Goal: Transaction & Acquisition: Download file/media

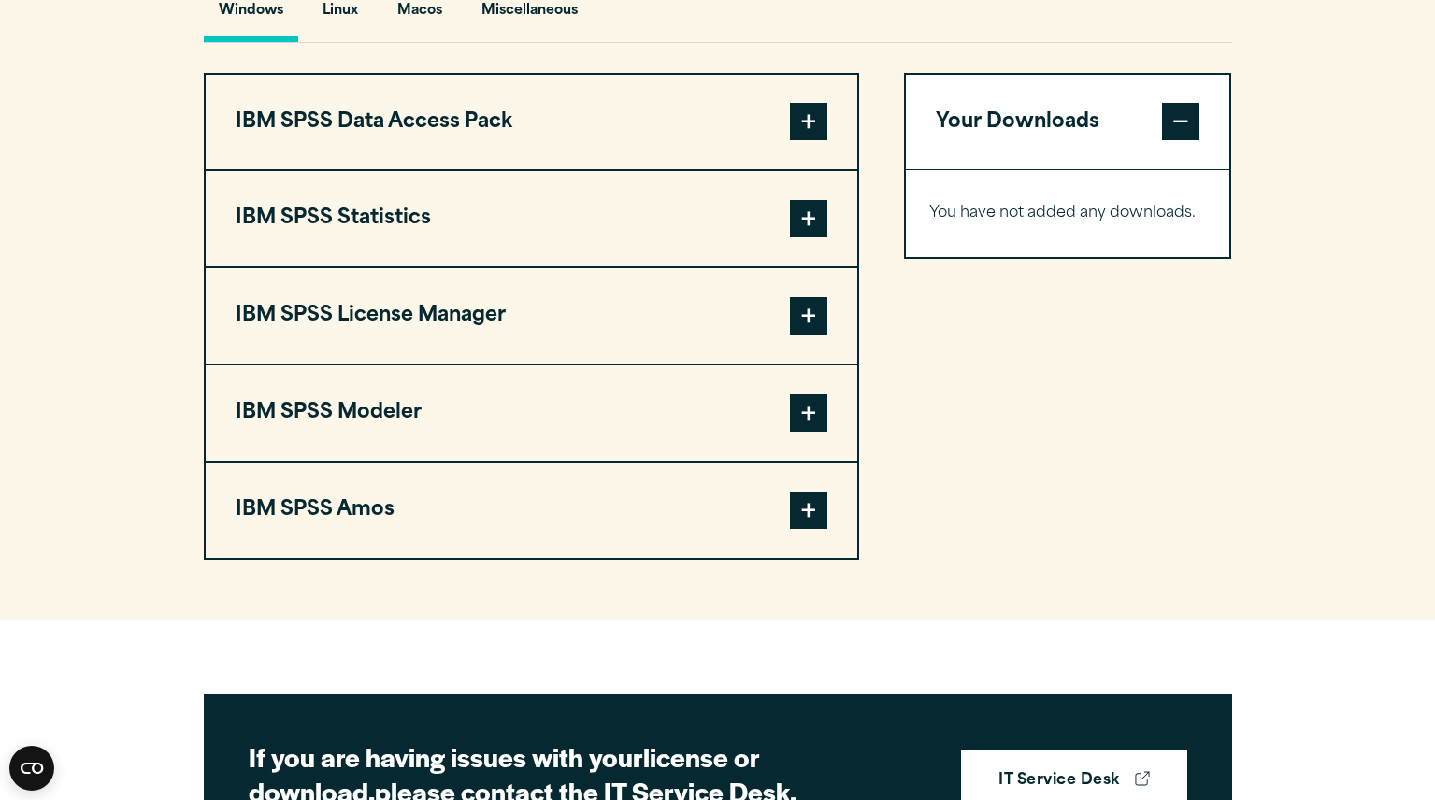
scroll to position [1437, 0]
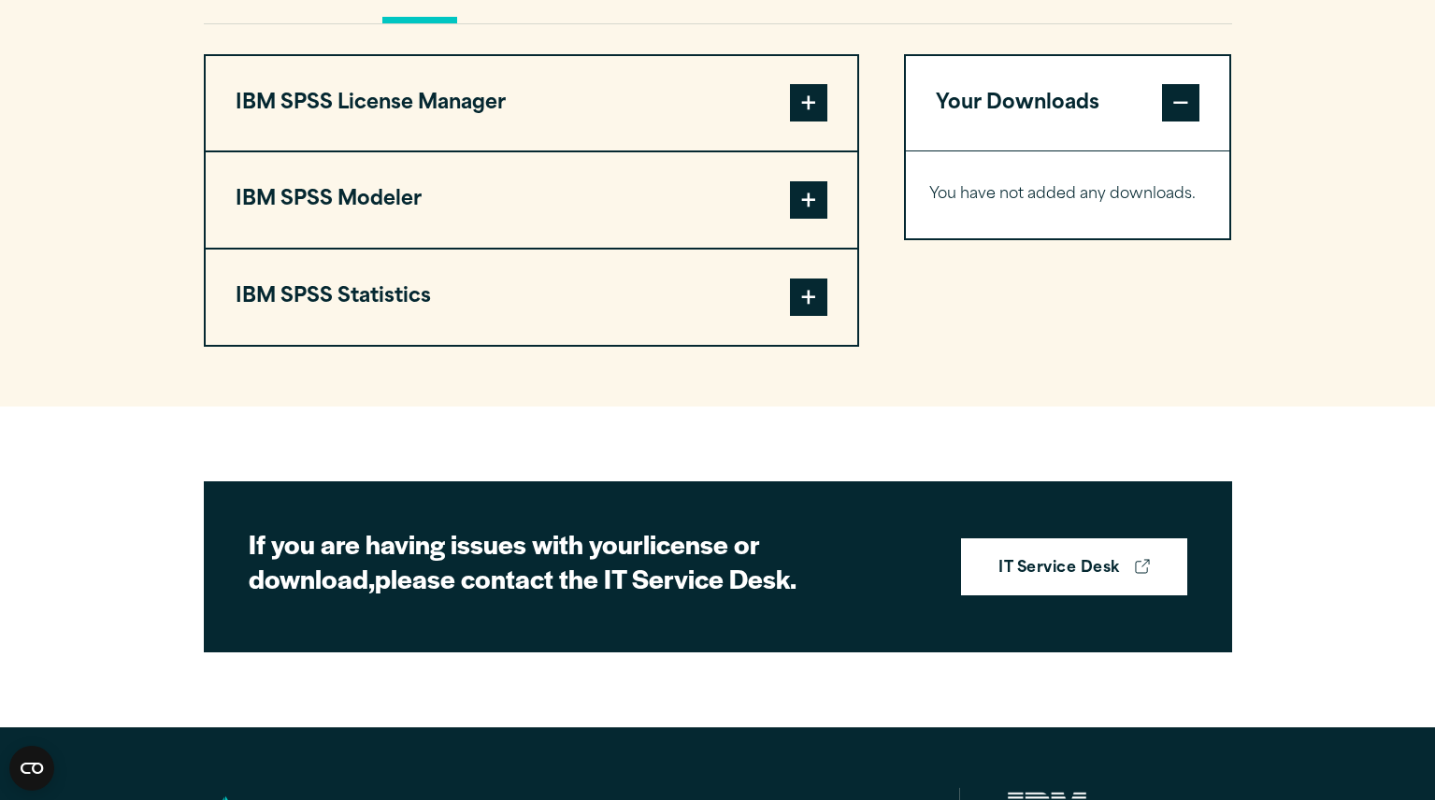
click at [797, 316] on span at bounding box center [808, 297] width 37 height 37
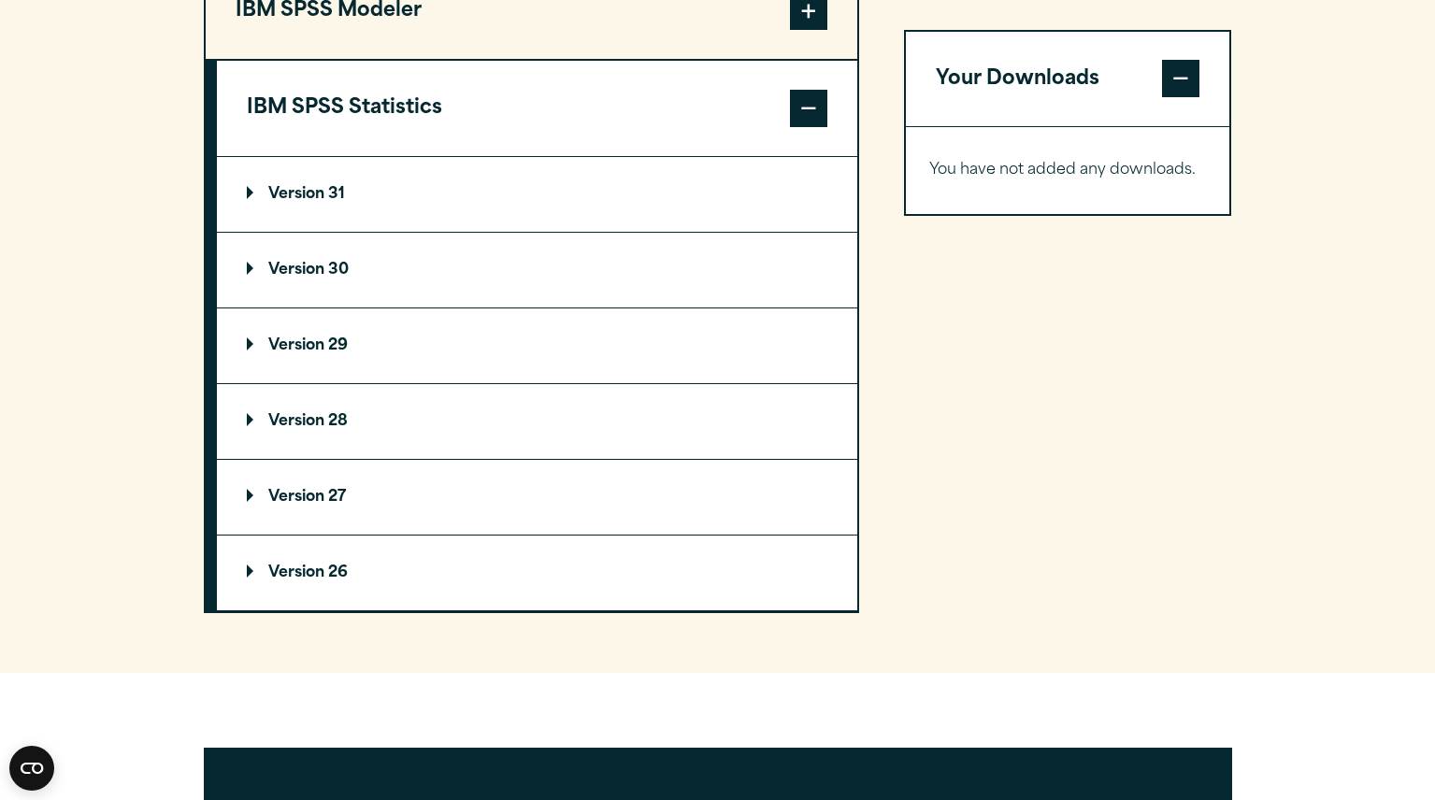
scroll to position [1638, 0]
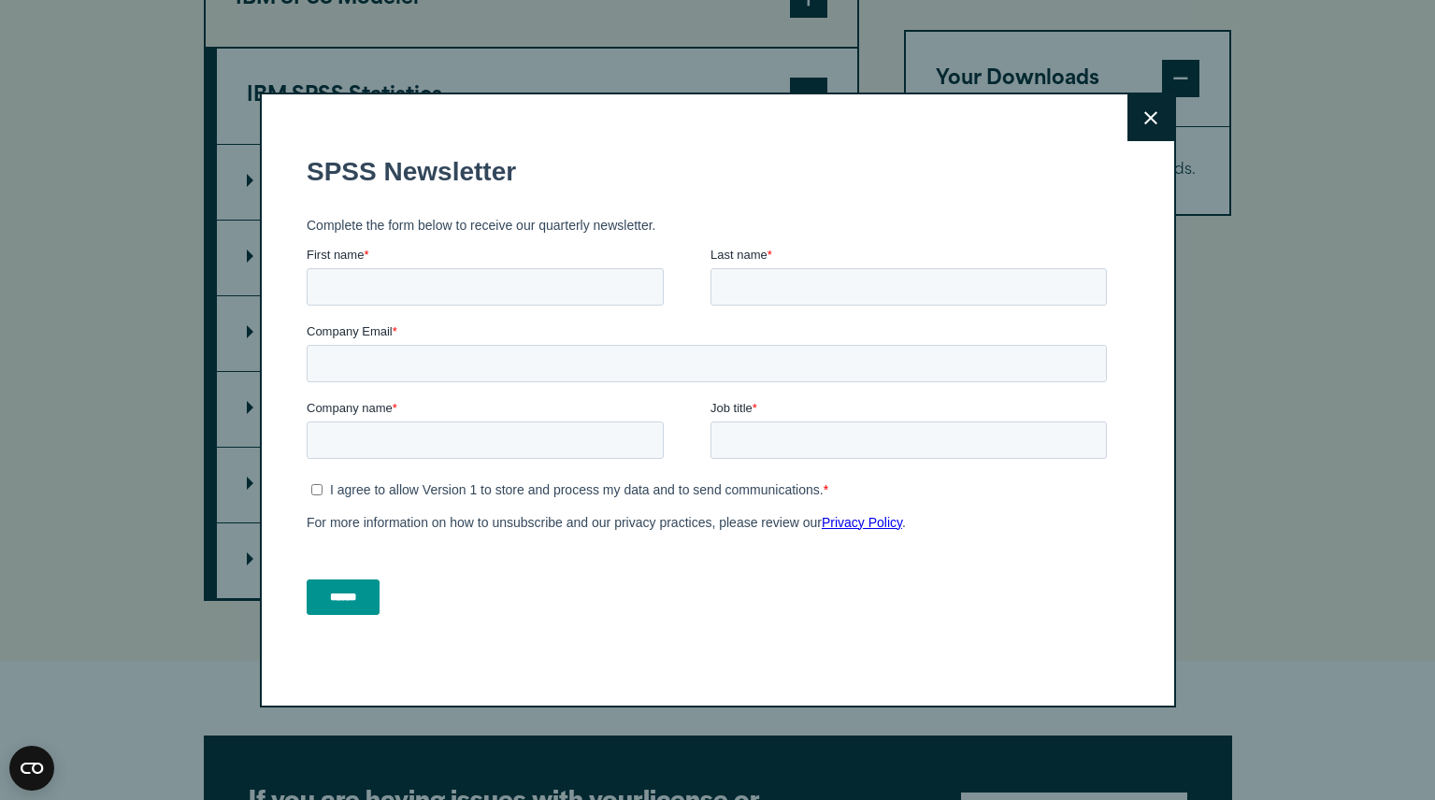
click at [1138, 116] on button "Close" at bounding box center [1151, 117] width 47 height 47
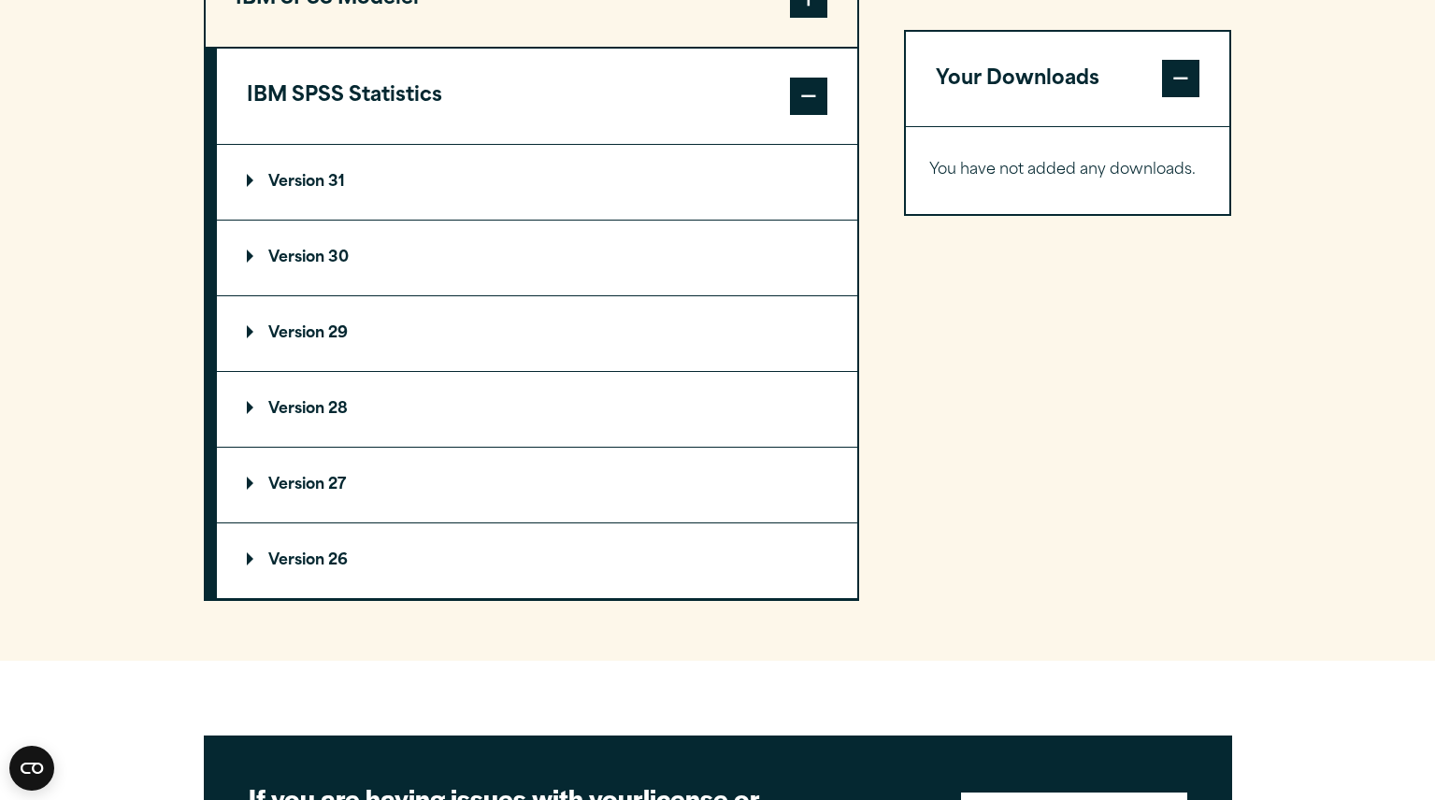
click at [321, 190] on p "Version 31" at bounding box center [296, 182] width 98 height 15
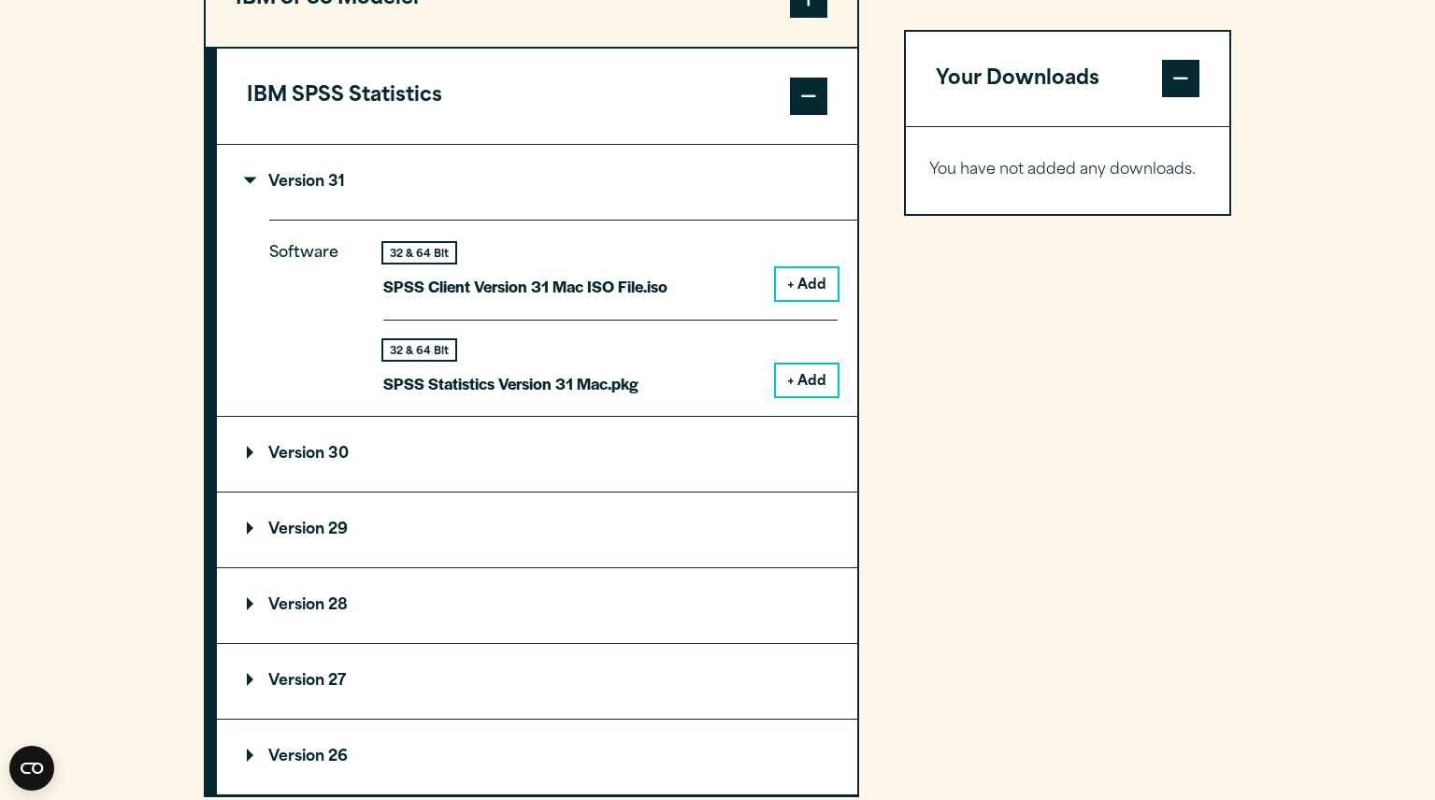
click at [812, 300] on button "+ Add" at bounding box center [807, 284] width 62 height 32
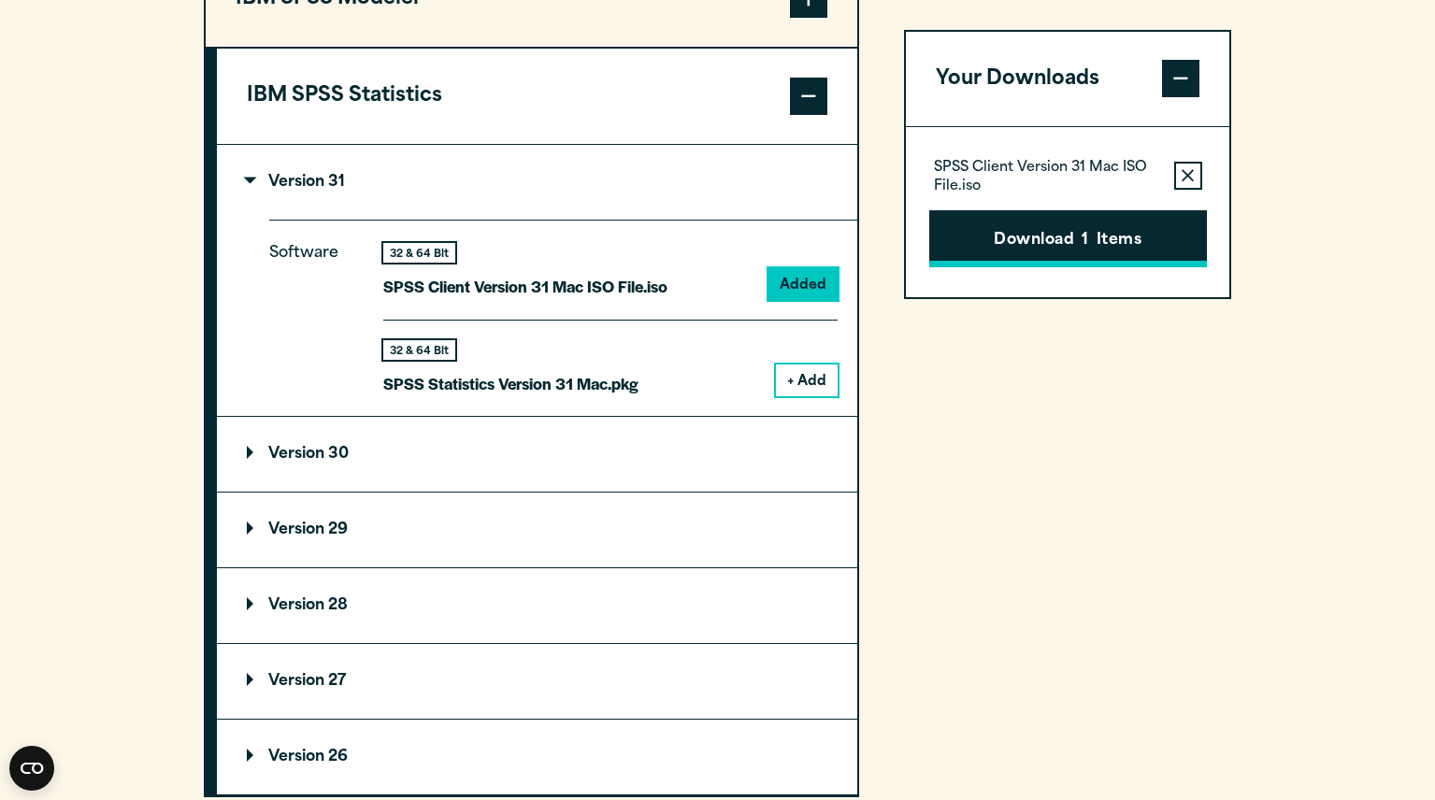
click at [1011, 228] on button "Download 1 Items" at bounding box center [1069, 239] width 278 height 58
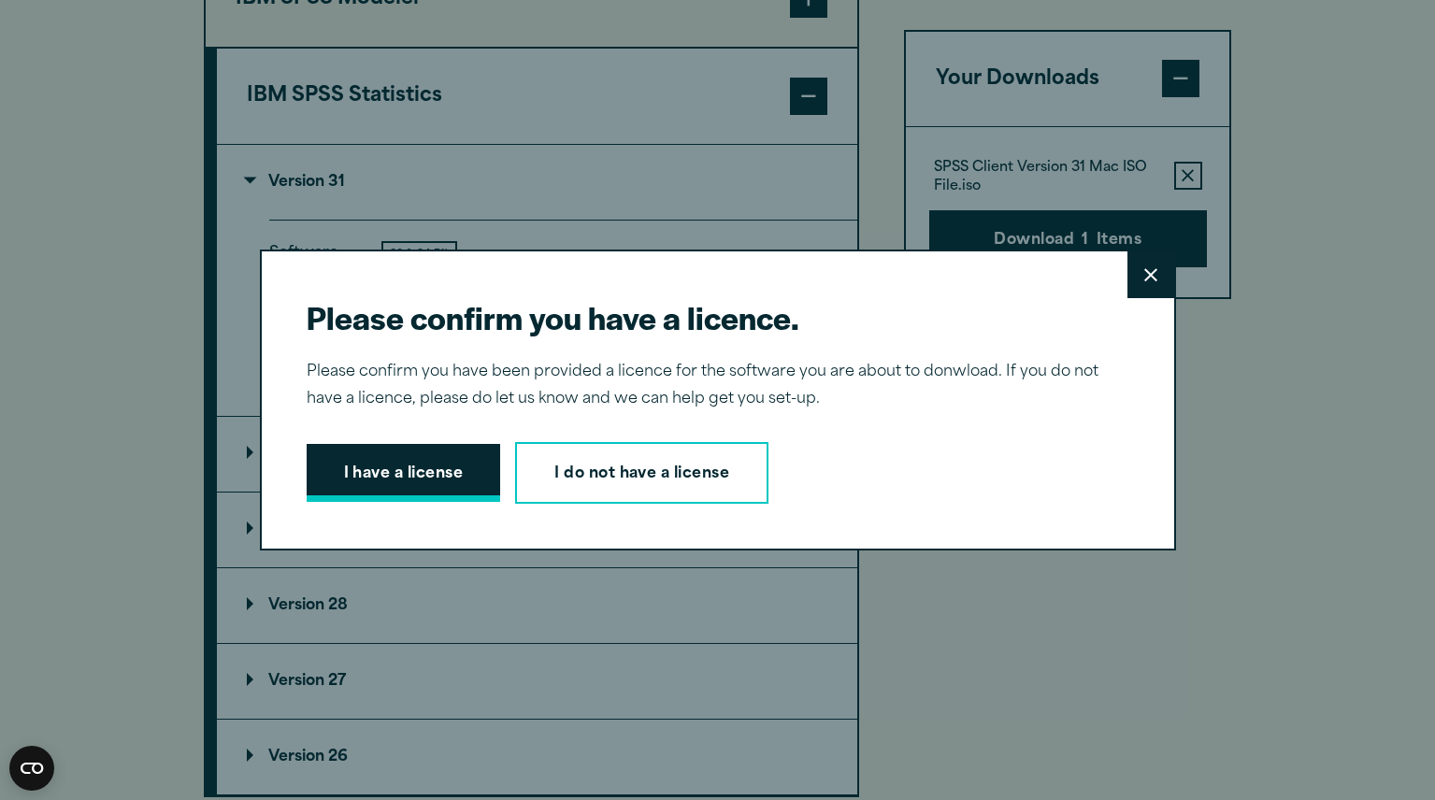
click at [438, 476] on button "I have a license" at bounding box center [404, 473] width 195 height 58
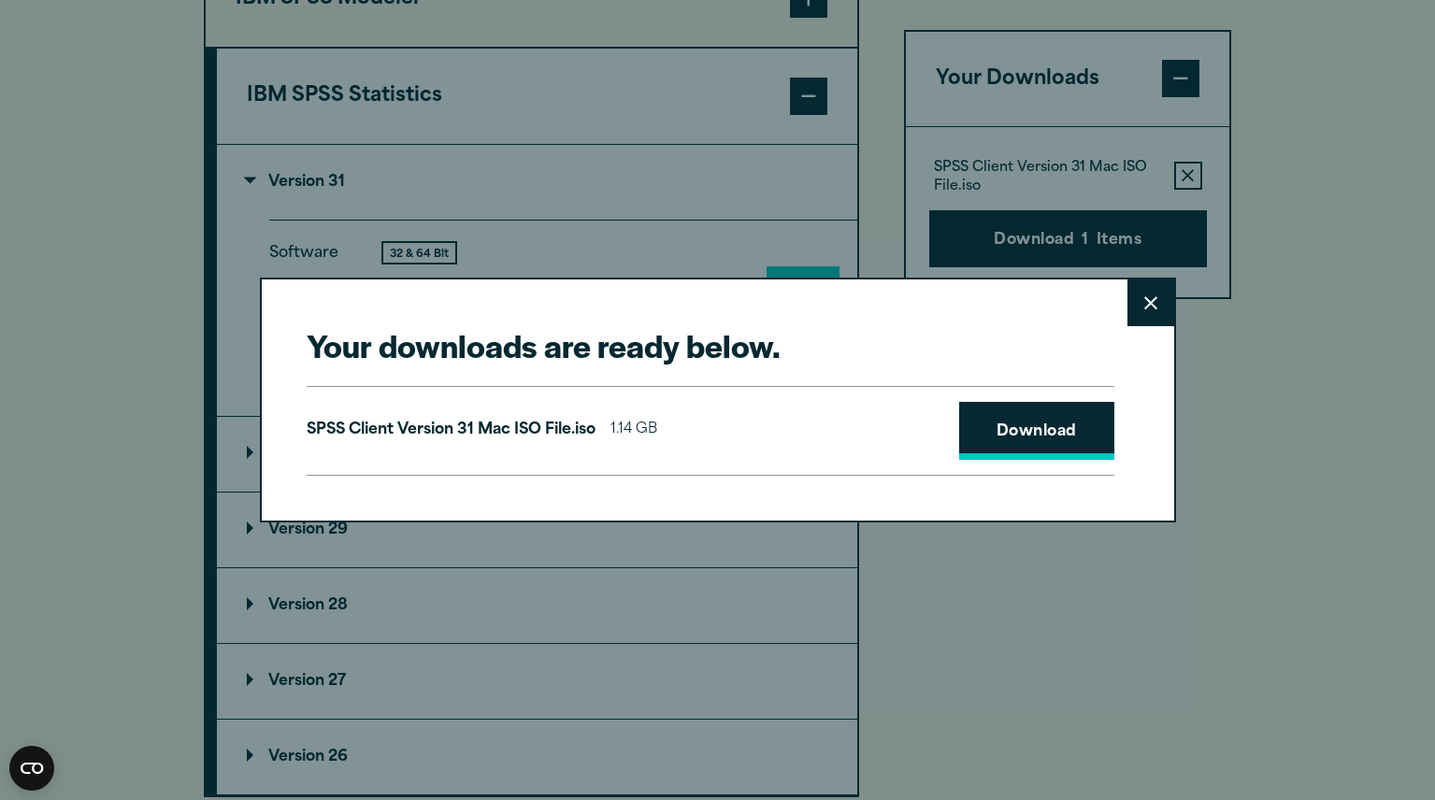
click at [994, 427] on link "Download" at bounding box center [1036, 431] width 155 height 58
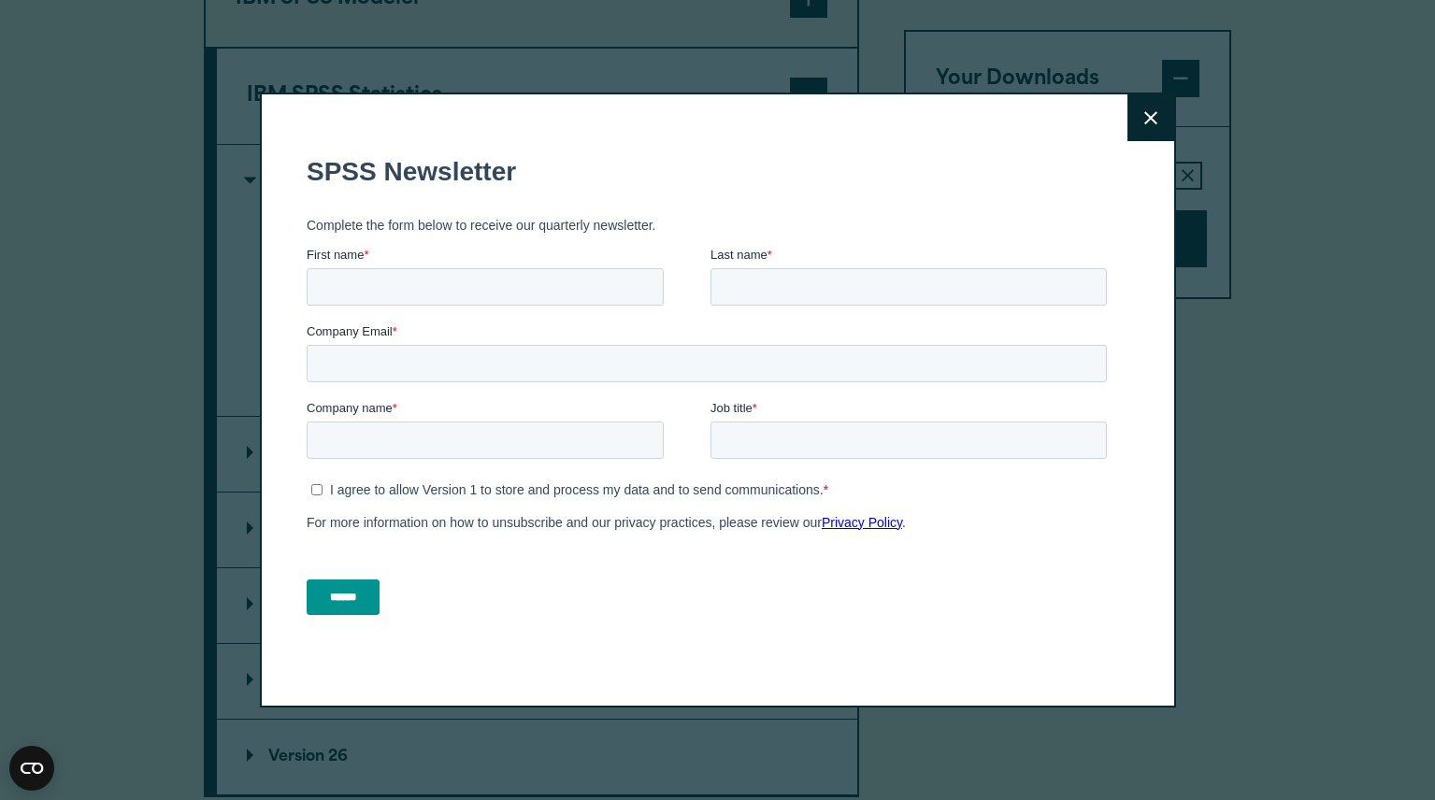
click at [848, 176] on h1 "SPSS Newsletter" at bounding box center [710, 172] width 808 height 30
click at [1146, 127] on button "Close" at bounding box center [1151, 117] width 47 height 47
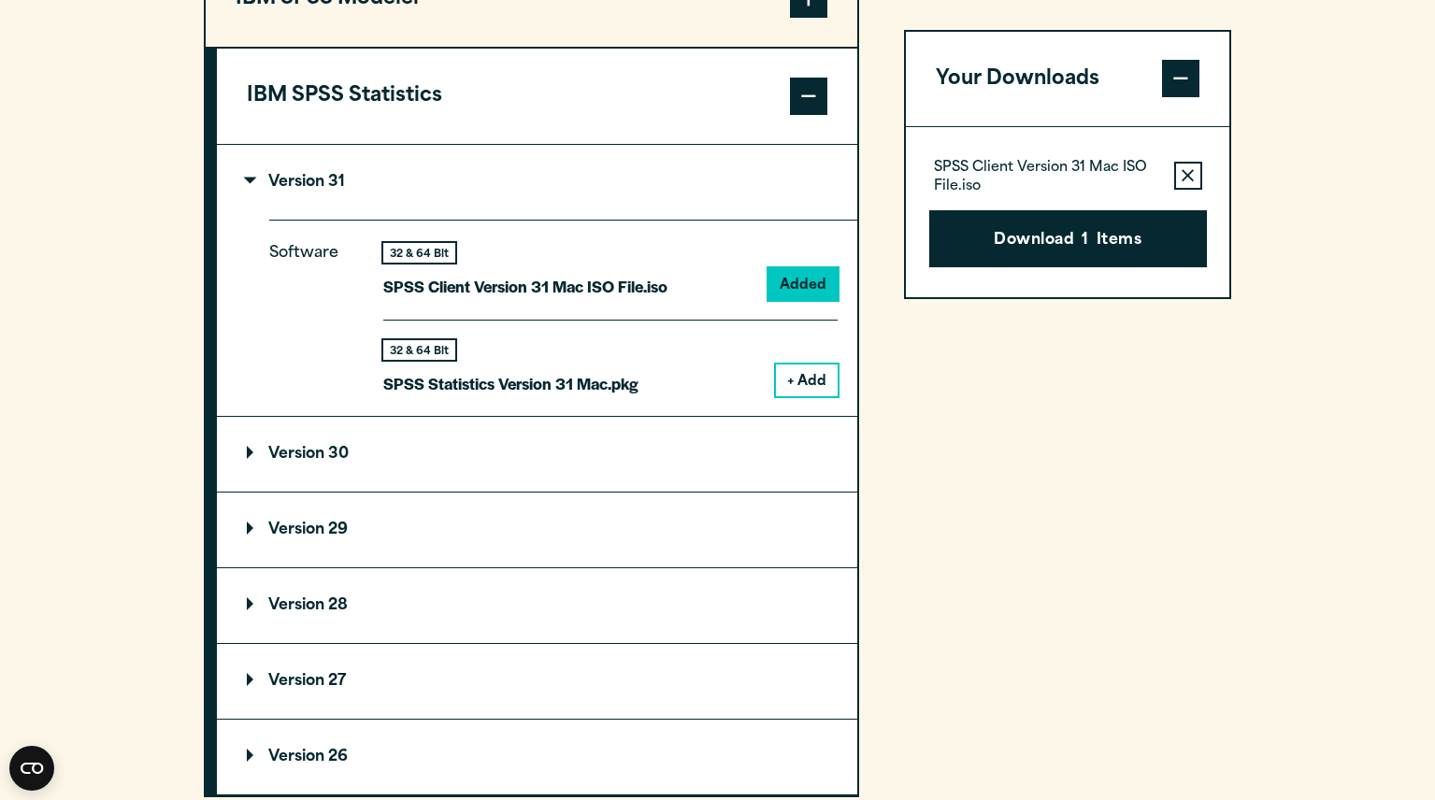
click at [971, 439] on div "Your Downloads SPSS Client Version 31 Mac ISO File.iso Remove this item from yo…" at bounding box center [1068, 325] width 328 height 945
click at [1088, 537] on div "Your Downloads SPSS Client Version 31 Mac ISO File.iso Remove this item from yo…" at bounding box center [1068, 325] width 328 height 945
